Goal: Task Accomplishment & Management: Manage account settings

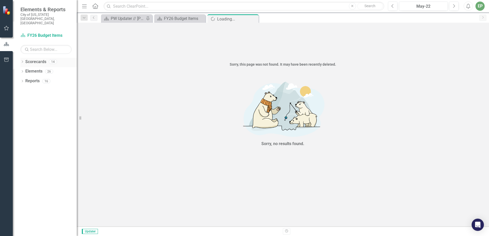
click at [21, 61] on icon "Dropdown" at bounding box center [22, 62] width 4 height 3
click at [24, 70] on icon "Dropdown" at bounding box center [25, 71] width 4 height 3
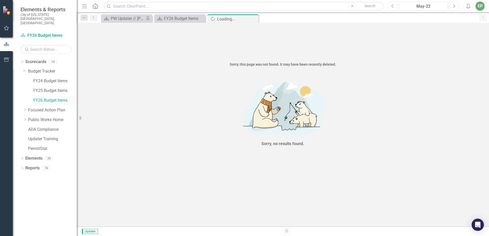
click at [42, 98] on link "FY26 Budget Items" at bounding box center [54, 101] width 43 height 6
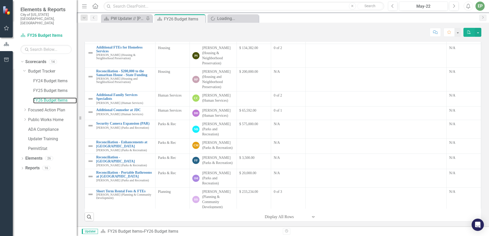
scroll to position [264, 0]
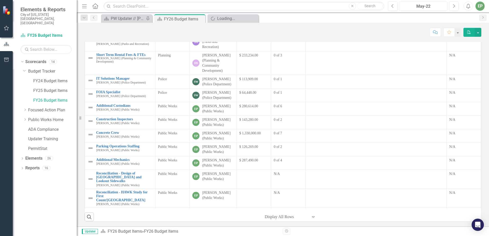
click at [435, 9] on div "May-22" at bounding box center [423, 6] width 45 height 6
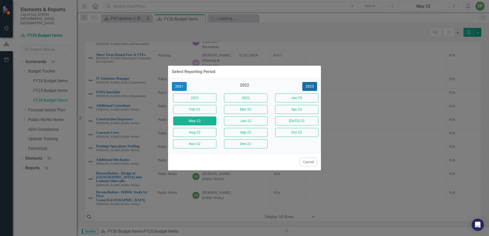
click at [311, 88] on button "2023" at bounding box center [309, 86] width 15 height 9
click at [311, 88] on button "2024" at bounding box center [309, 86] width 15 height 9
click at [311, 88] on button "2025" at bounding box center [309, 86] width 15 height 9
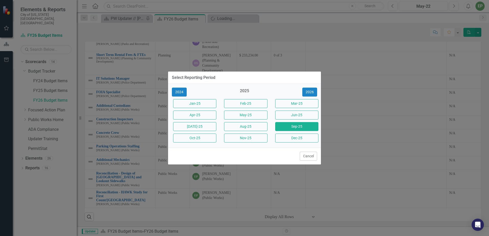
click at [299, 126] on button "Sep-25" at bounding box center [296, 126] width 43 height 9
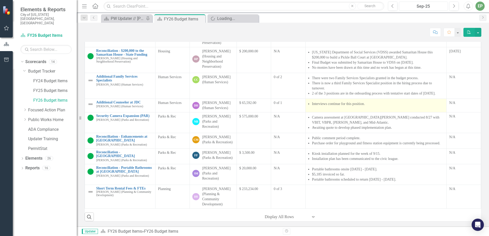
scroll to position [403, 0]
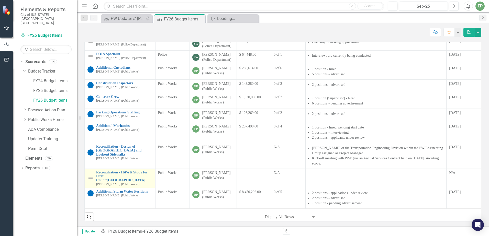
click at [91, 180] on img at bounding box center [90, 178] width 6 height 6
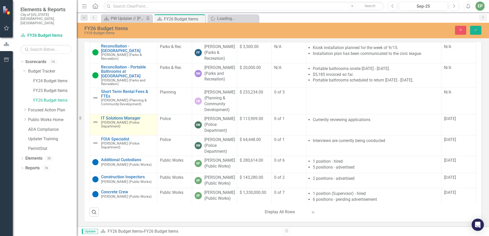
scroll to position [594, 0]
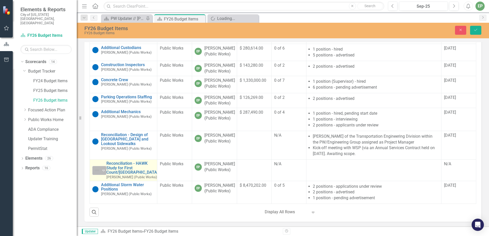
click at [102, 173] on icon "Expand" at bounding box center [103, 170] width 5 height 4
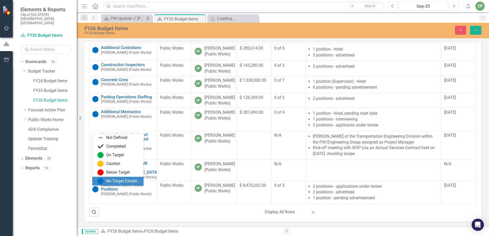
click at [103, 180] on img at bounding box center [100, 181] width 6 height 6
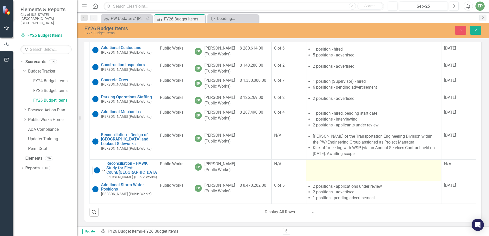
click at [334, 167] on div at bounding box center [374, 164] width 130 height 6
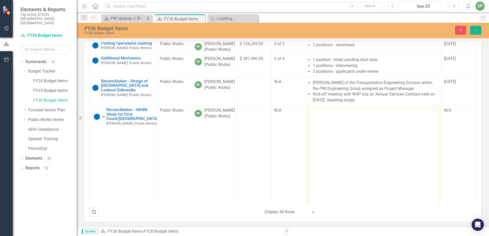
scroll to position [0, 0]
click at [347, 119] on icon "Reveal or hide additional toolbar items" at bounding box center [350, 115] width 6 height 6
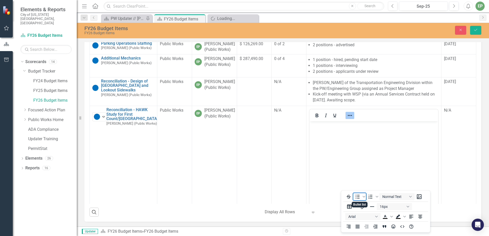
click at [359, 197] on icon "Bullet list" at bounding box center [357, 197] width 6 height 6
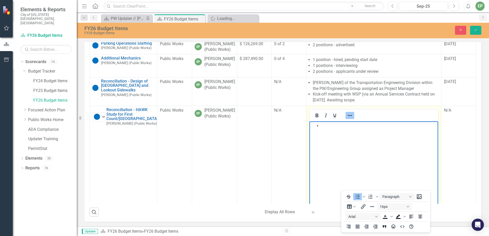
click at [348, 116] on icon "Reveal or hide additional toolbar items" at bounding box center [350, 115] width 4 height 1
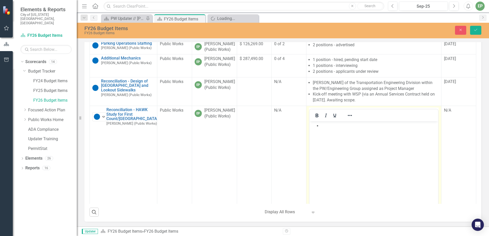
click at [339, 126] on li "Rich Text Area. Press ALT-0 for help." at bounding box center [379, 126] width 116 height 6
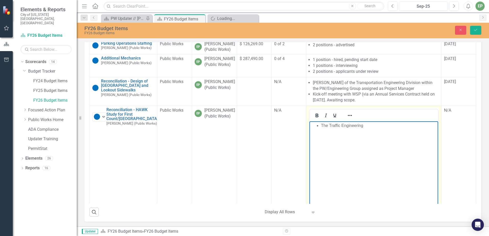
click at [407, 126] on li "The Traffic Engineering" at bounding box center [379, 126] width 116 height 6
click at [332, 131] on li "The Traffic Engineering Division within the PW/Engineering Groupis coordinating" at bounding box center [379, 129] width 116 height 12
click at [375, 132] on li "The Traffic Engineering Division within the PW/Engineering Group is coordinating" at bounding box center [379, 129] width 116 height 12
drag, startPoint x: 372, startPoint y: 133, endPoint x: 334, endPoint y: 133, distance: 38.6
click at [334, 133] on li "The Traffic Engineering Division within the PW/Engineering Group is coordinating" at bounding box center [379, 129] width 116 height 12
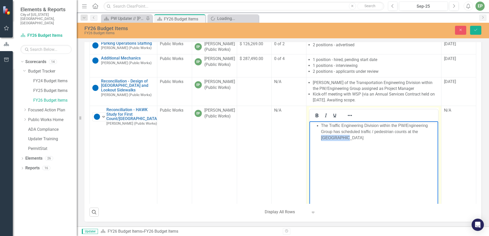
drag, startPoint x: 419, startPoint y: 131, endPoint x: 420, endPoint y: 135, distance: 4.2
click at [420, 135] on li "The Traffic Engineering Division within the PW/Engineering Group has scheduled …" at bounding box center [379, 132] width 116 height 18
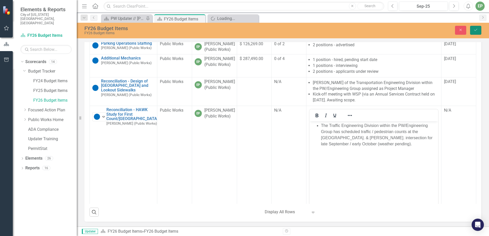
click at [475, 31] on icon "Save" at bounding box center [475, 30] width 5 height 4
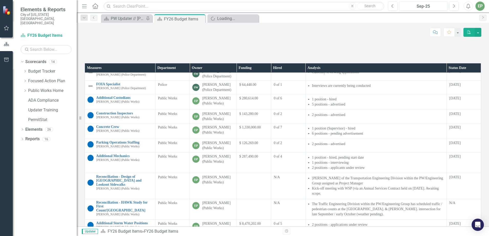
scroll to position [84, 0]
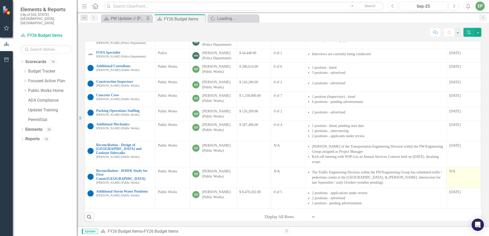
click at [455, 172] on div "N/A" at bounding box center [463, 171] width 29 height 5
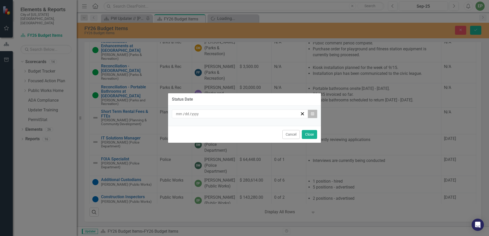
click at [311, 114] on icon "button" at bounding box center [312, 114] width 3 height 4
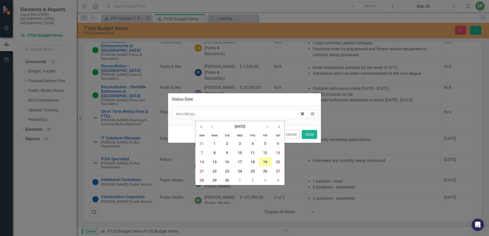
click at [266, 161] on abbr "19" at bounding box center [265, 162] width 4 height 4
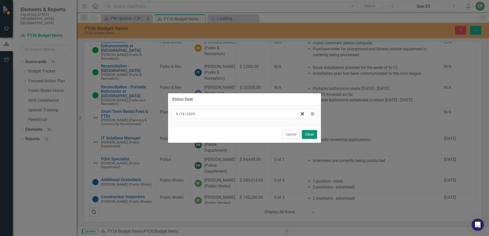
click at [306, 133] on button "Close" at bounding box center [309, 134] width 15 height 9
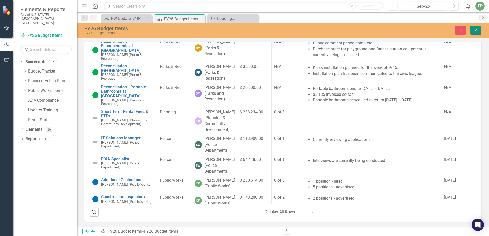
click at [474, 29] on icon "Save" at bounding box center [475, 30] width 5 height 4
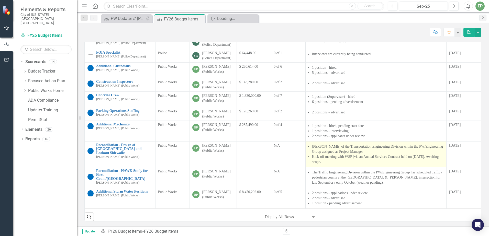
click at [388, 158] on li "Kick-off meeting with WSP (via an Annual Services Contract held on [DATE]. Awai…" at bounding box center [378, 159] width 132 height 10
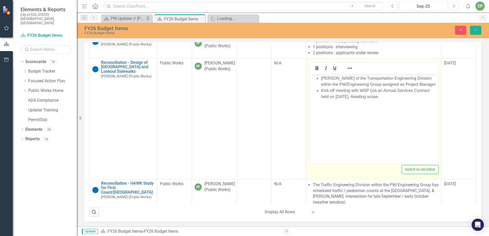
scroll to position [639, 0]
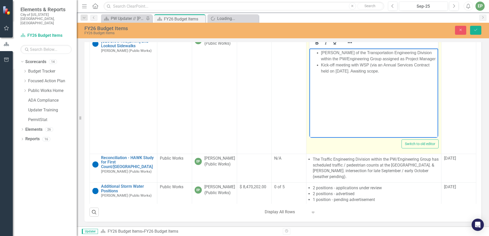
click at [430, 71] on li "Kick-off meeting with WSP (via an Annual Services Contract held on [DATE]. Awai…" at bounding box center [379, 68] width 116 height 12
drag, startPoint x: 384, startPoint y: 77, endPoint x: 353, endPoint y: 76, distance: 31.2
click at [353, 74] on li "Kick-off meeting with WSP (via an Annual Services Contract) held on [DATE]. Awa…" at bounding box center [379, 68] width 116 height 12
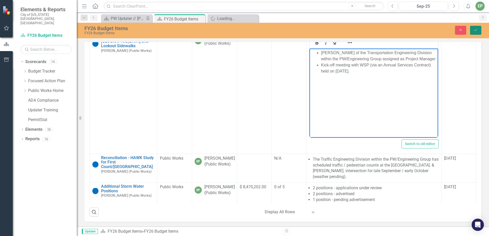
click at [473, 32] on button "Save" at bounding box center [475, 30] width 11 height 9
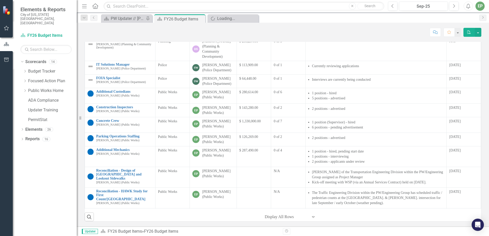
scroll to position [403, 0]
